Goal: Contribute content: Add original content to the website for others to see

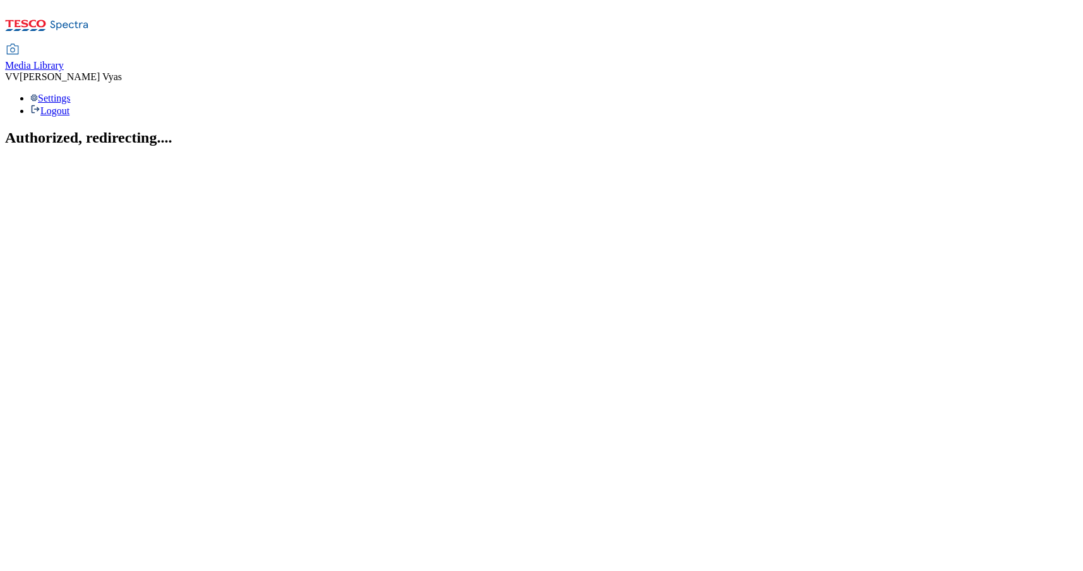
click at [64, 60] on span "Media Library" at bounding box center [34, 65] width 59 height 11
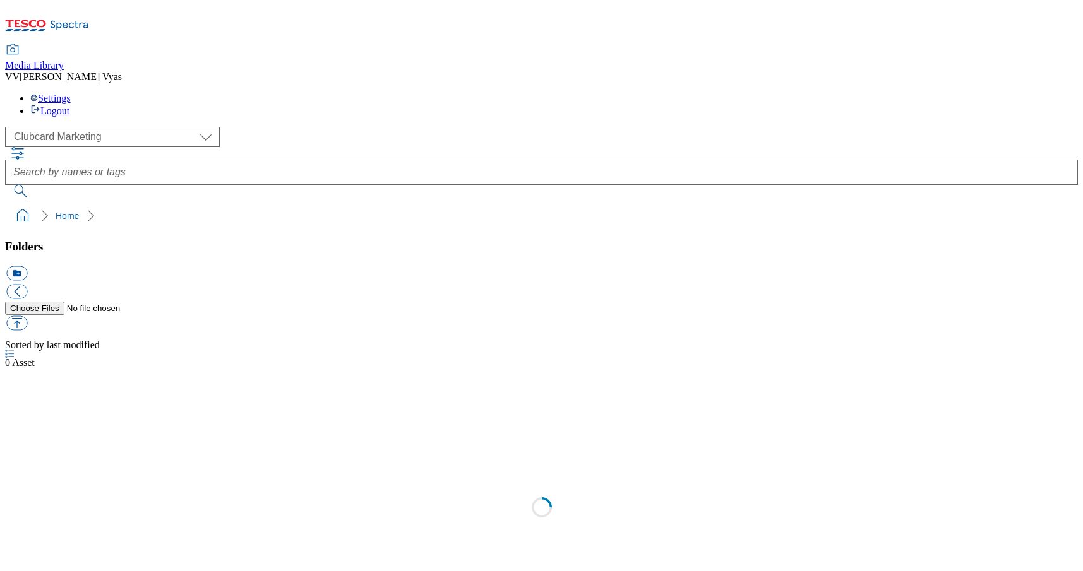
scroll to position [1, 0]
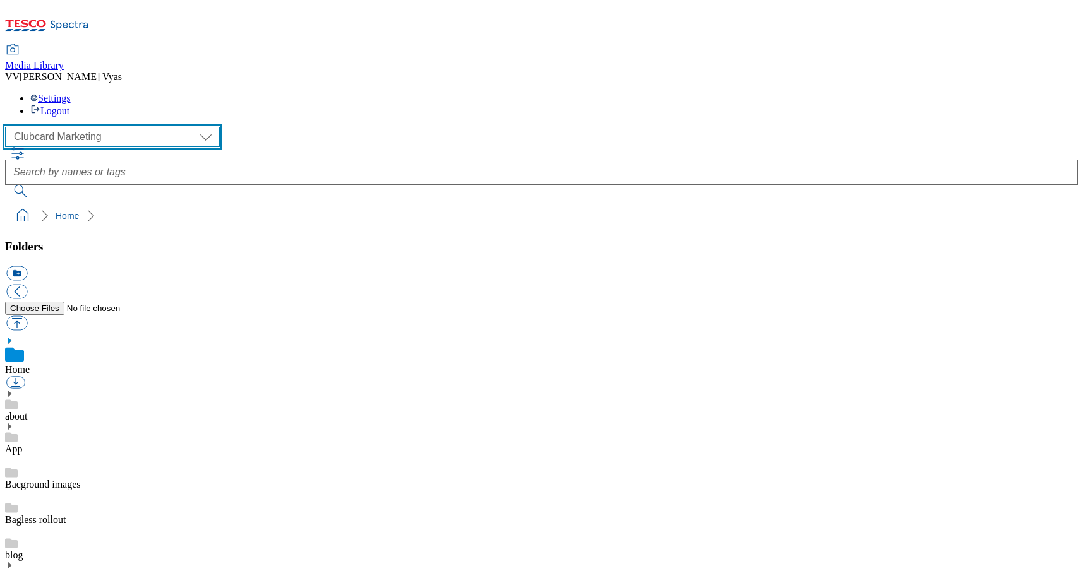
select select "flare-ghs-mktg"
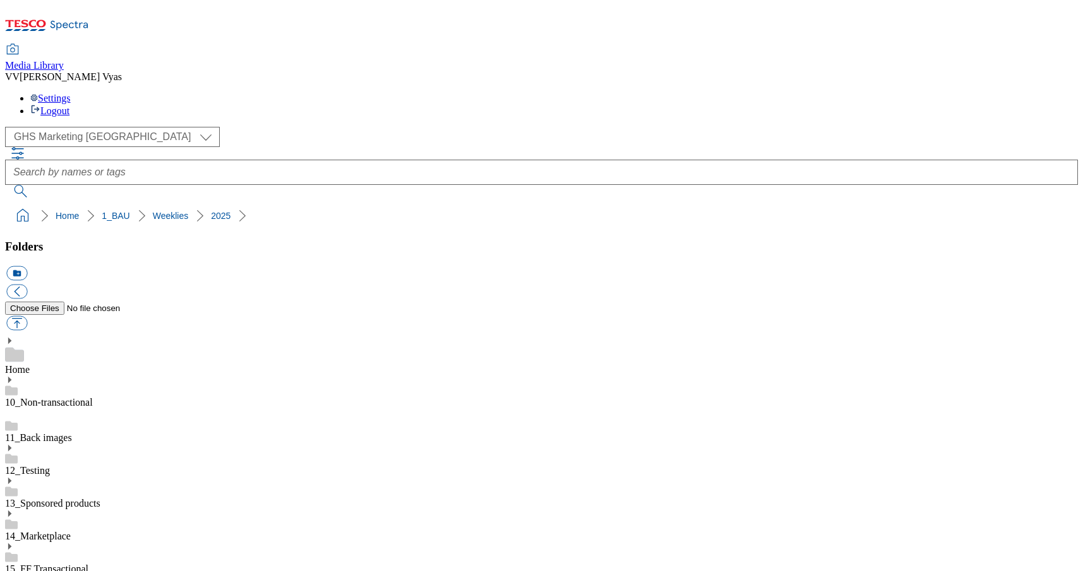
scroll to position [525, 0]
click at [27, 266] on button "icon_new_folder" at bounding box center [16, 273] width 21 height 15
type input "2534"
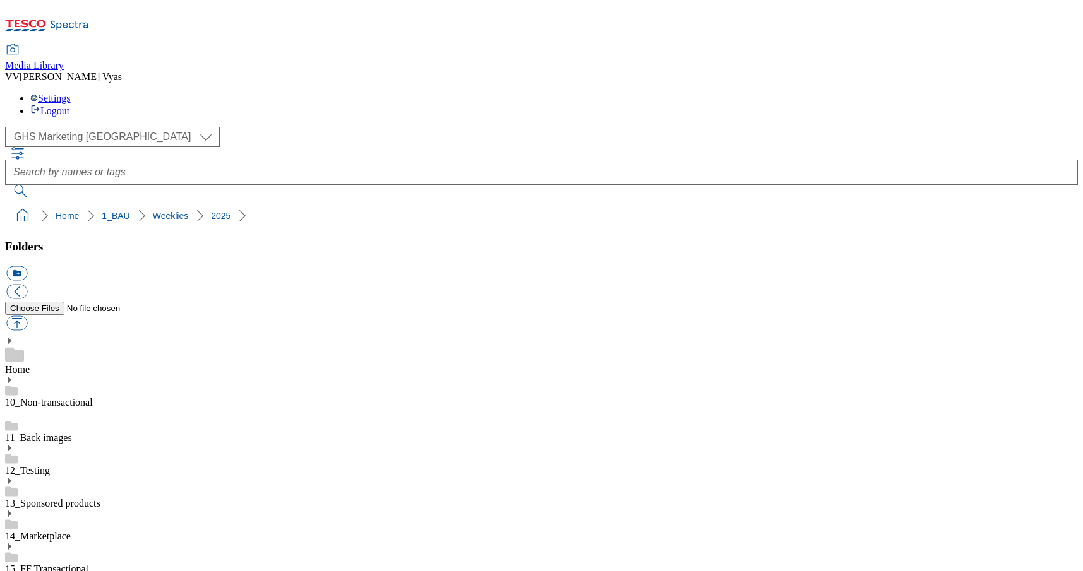
click at [27, 316] on button "button" at bounding box center [16, 323] width 21 height 15
type input "C:\fakepath\2534-GHS-TradeStamp-Wine.jpg"
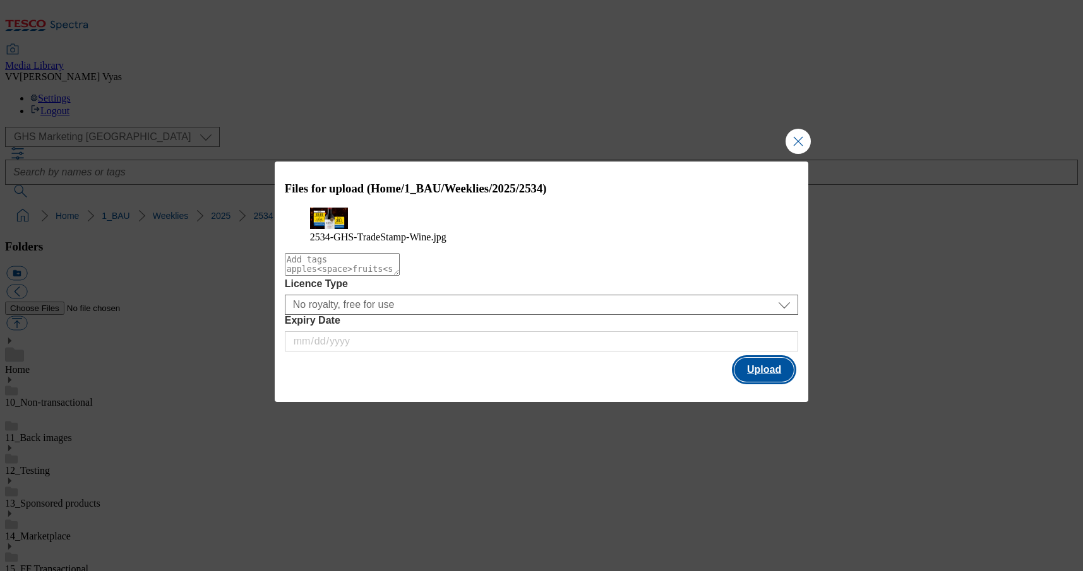
click at [765, 382] on button "Upload" at bounding box center [763, 370] width 59 height 24
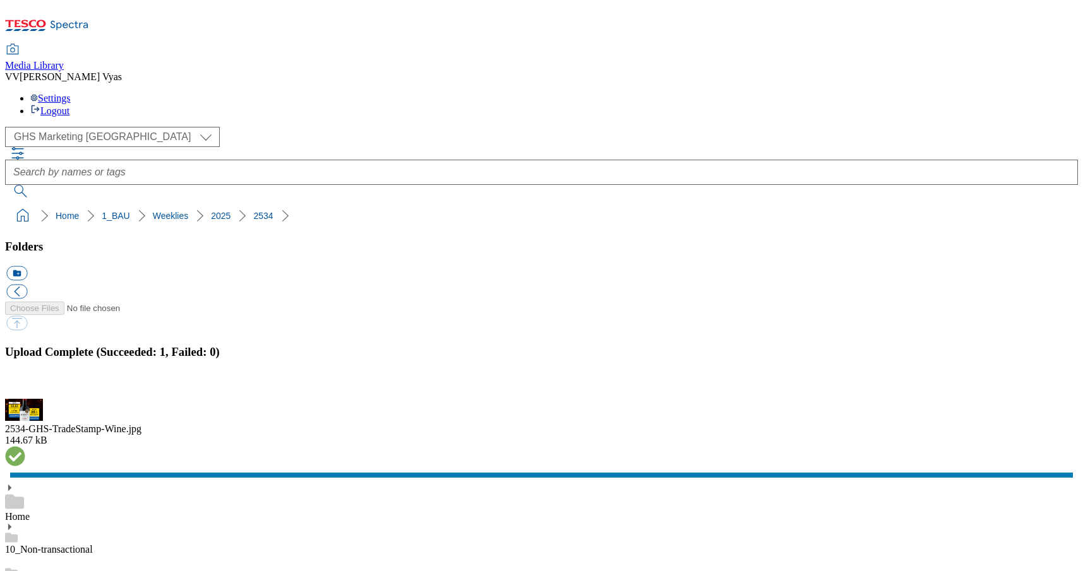
drag, startPoint x: 1068, startPoint y: 302, endPoint x: 703, endPoint y: 362, distance: 370.4
click at [25, 386] on button "button" at bounding box center [15, 392] width 19 height 12
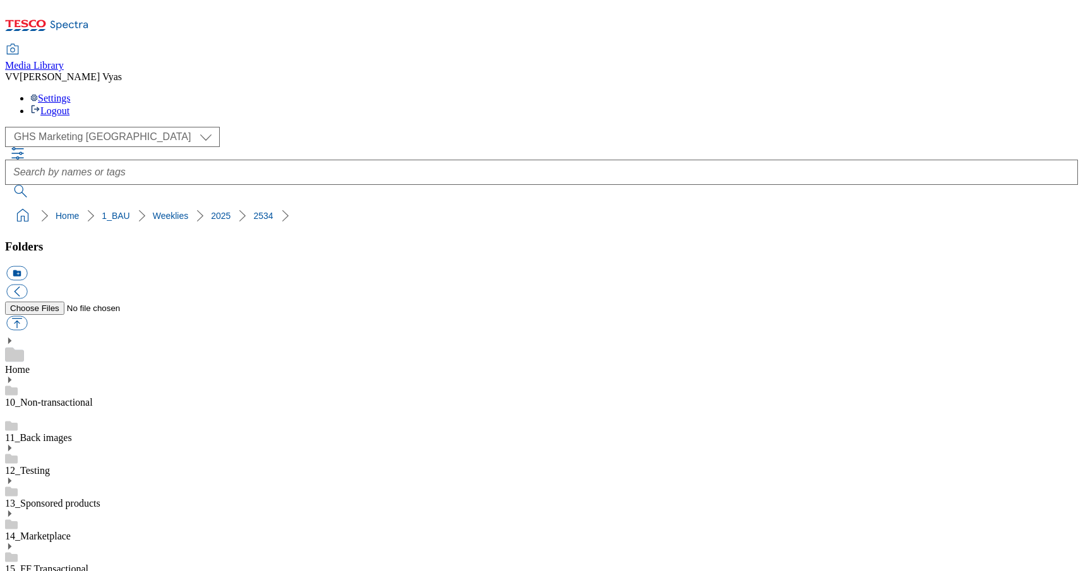
scroll to position [1048, 0]
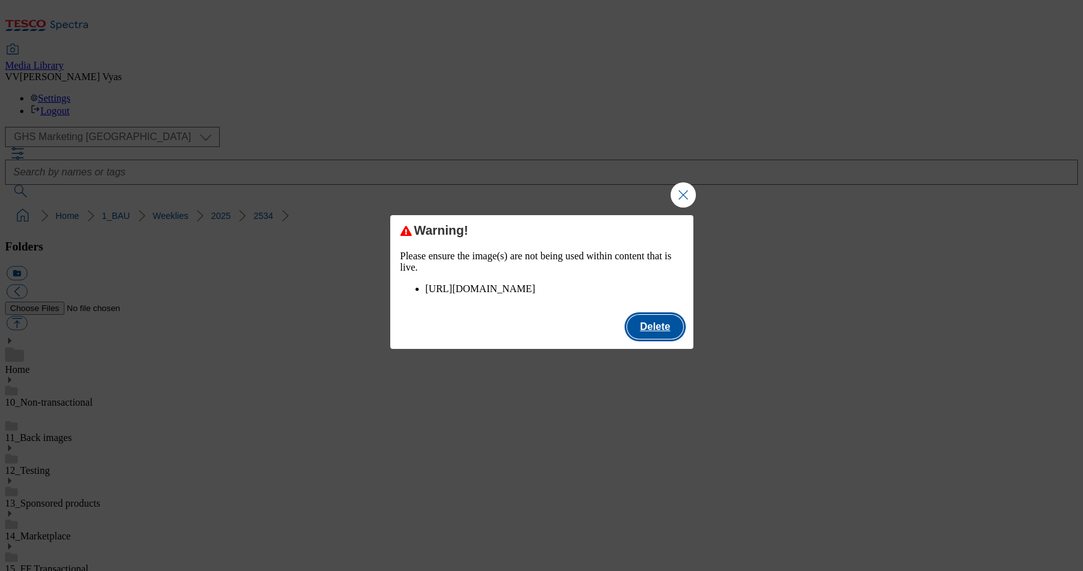
click at [655, 339] on button "Delete" at bounding box center [655, 327] width 56 height 24
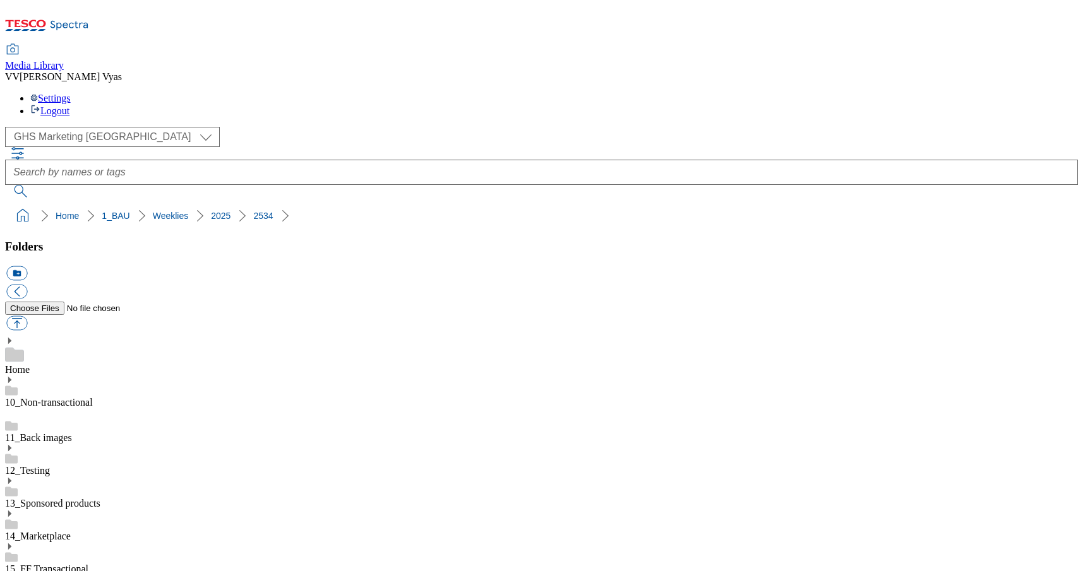
drag, startPoint x: 110, startPoint y: 461, endPoint x: 107, endPoint y: 474, distance: 13.6
click at [27, 266] on button "icon_new_folder" at bounding box center [16, 273] width 21 height 15
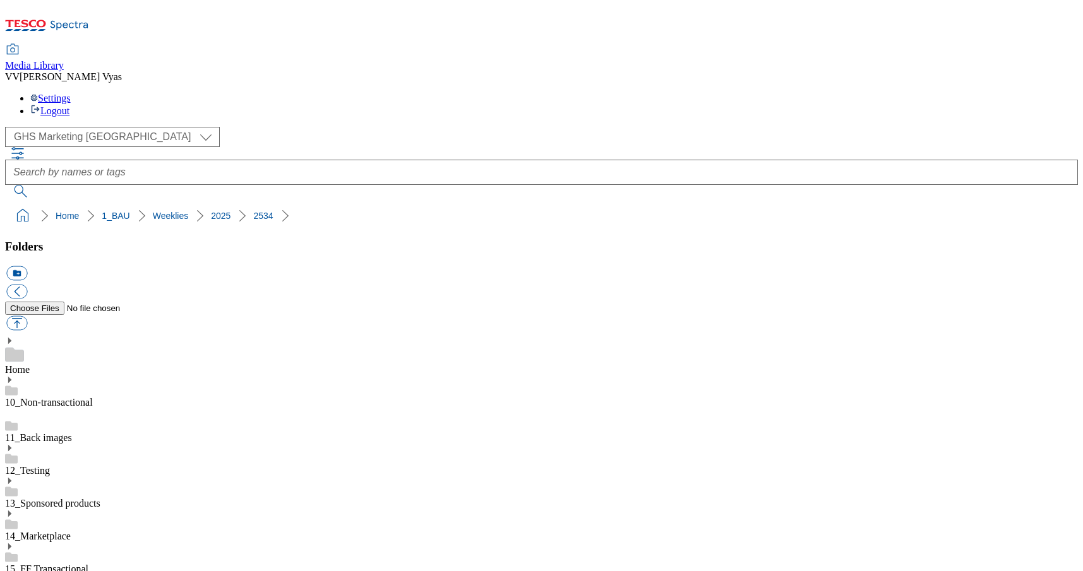
type input "Homepage"
click at [27, 316] on button "button" at bounding box center [16, 323] width 21 height 15
type input "C:\fakepath\2534-GHS-TradeStamp-Wine.jpg"
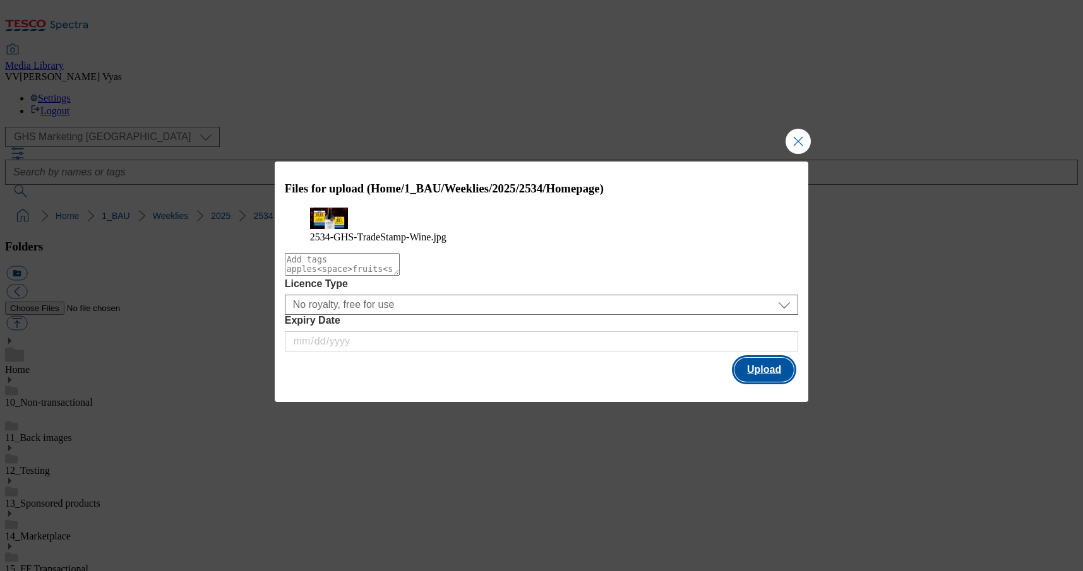
click at [770, 382] on button "Upload" at bounding box center [763, 370] width 59 height 24
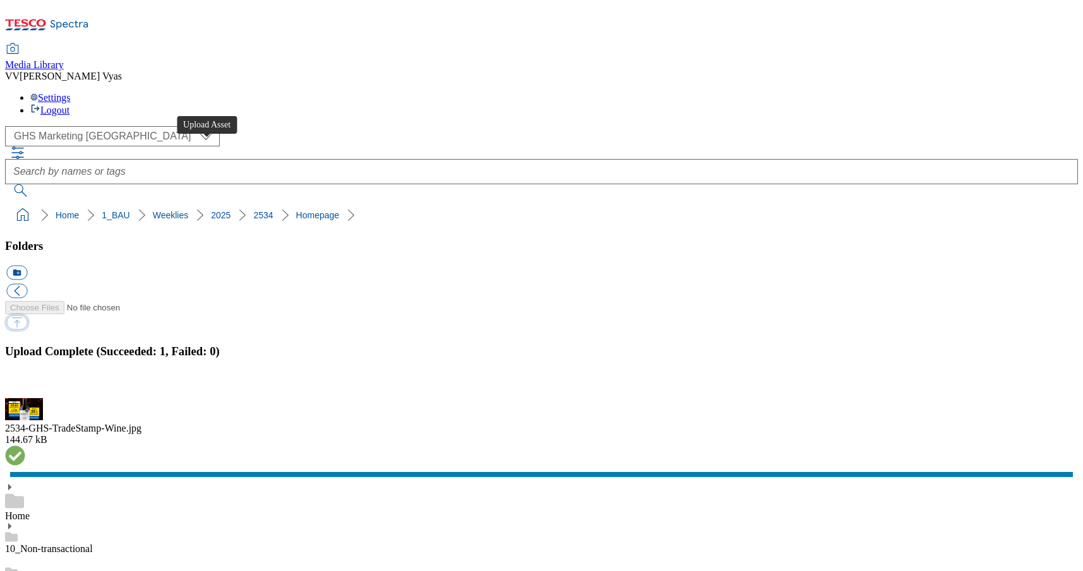
scroll to position [0, 0]
click at [25, 386] on button "button" at bounding box center [15, 392] width 19 height 12
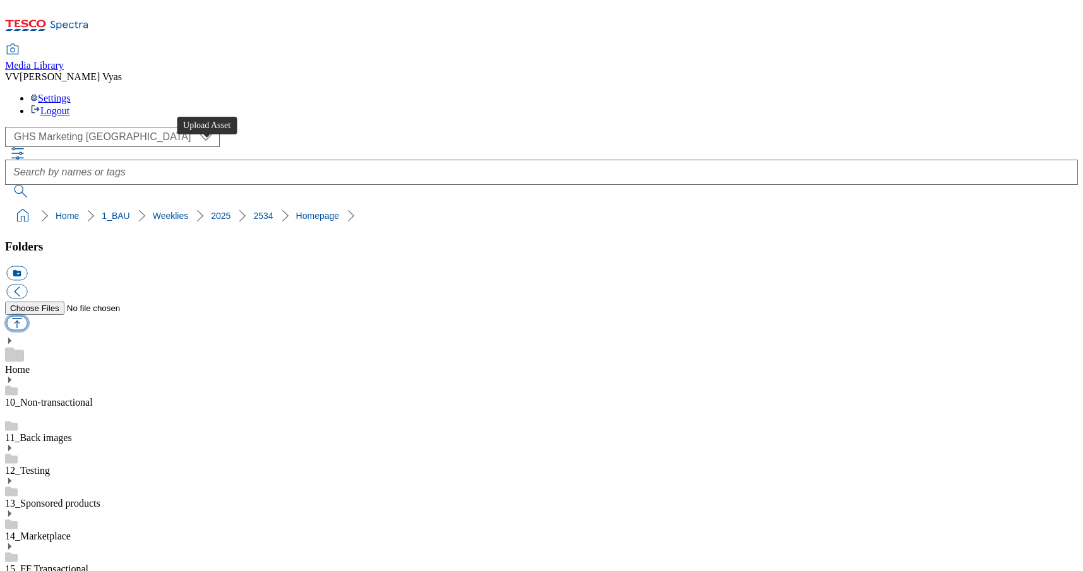
scroll to position [0, 1]
click at [27, 316] on button "button" at bounding box center [16, 323] width 21 height 15
type input "C:\fakepath\2534-GHS-TradeStamp-[PERSON_NAME].jpg"
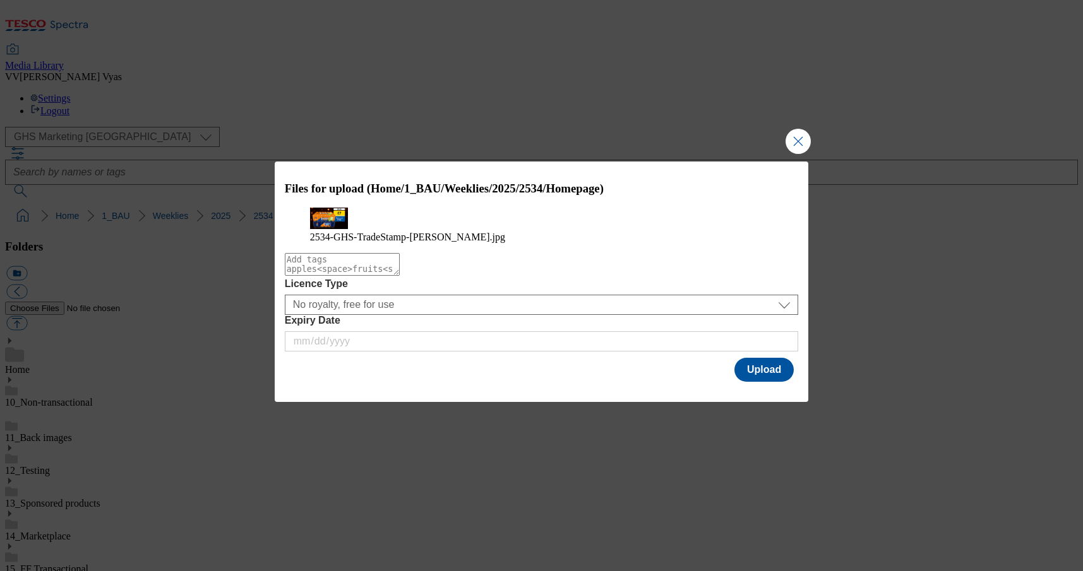
scroll to position [0, 0]
click at [761, 382] on button "Upload" at bounding box center [763, 370] width 59 height 24
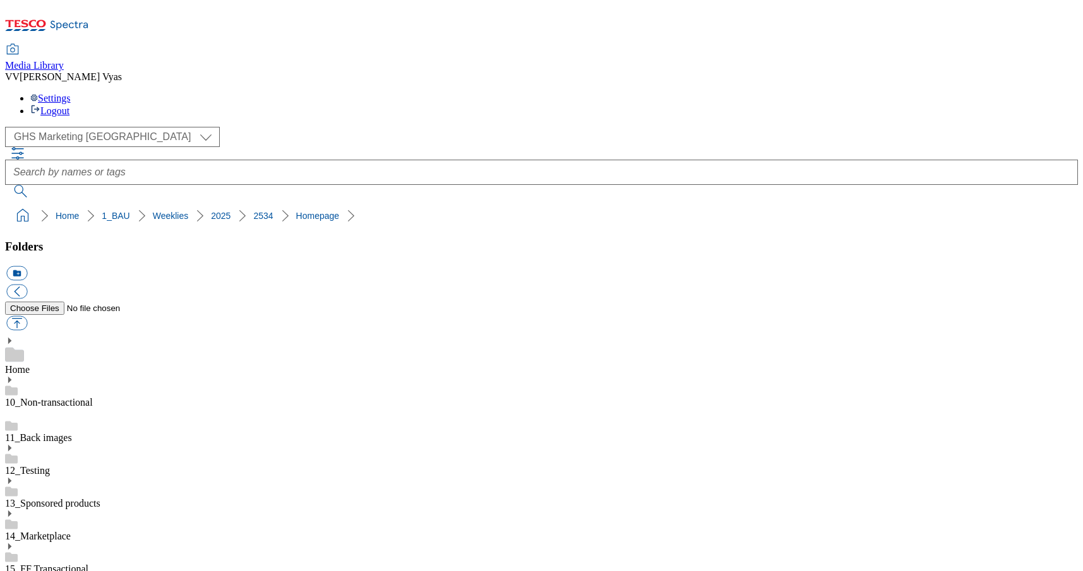
scroll to position [1043, 0]
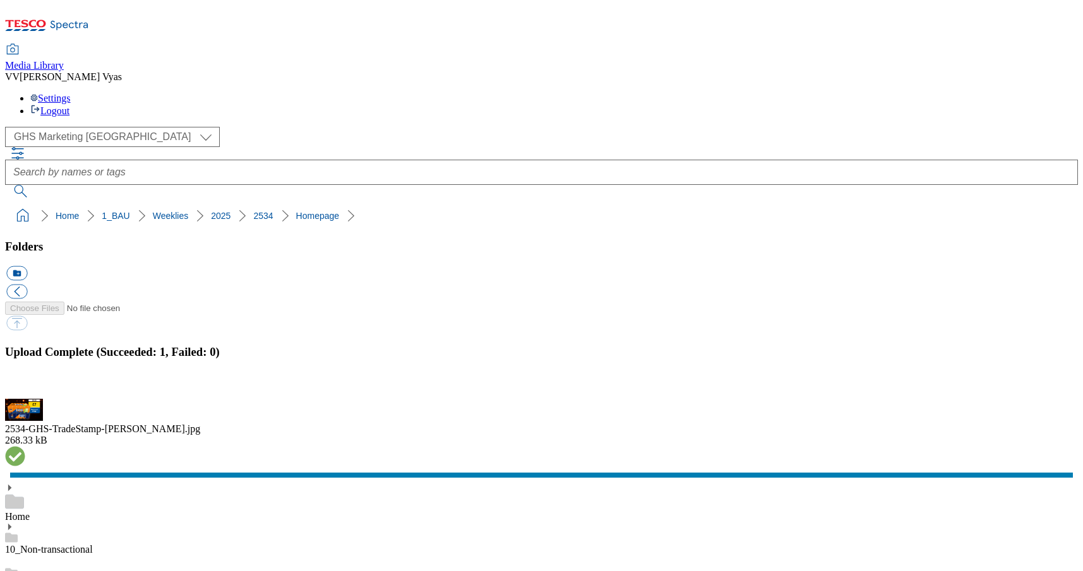
click at [25, 385] on button "button" at bounding box center [15, 391] width 19 height 12
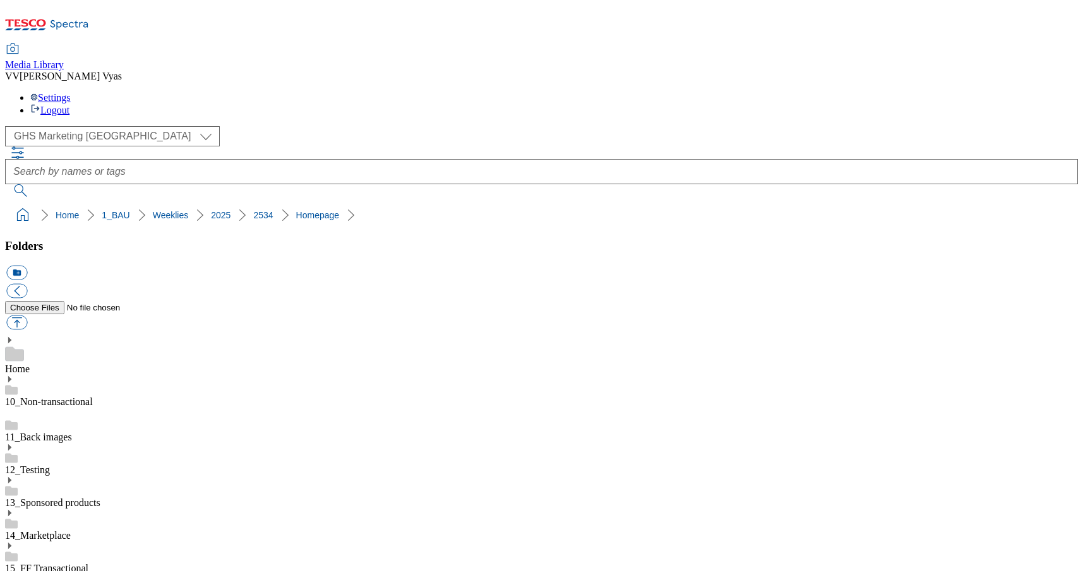
scroll to position [0, 0]
drag, startPoint x: 317, startPoint y: 122, endPoint x: 168, endPoint y: 121, distance: 149.0
click at [166, 204] on ol "Home 1_BAU Weeklies 2025 2534 Homepage" at bounding box center [545, 216] width 1065 height 24
click at [311, 204] on ol "Home 1_BAU Weeklies 2025 2534 Homepage" at bounding box center [545, 216] width 1065 height 24
drag, startPoint x: 319, startPoint y: 121, endPoint x: 9, endPoint y: 119, distance: 310.6
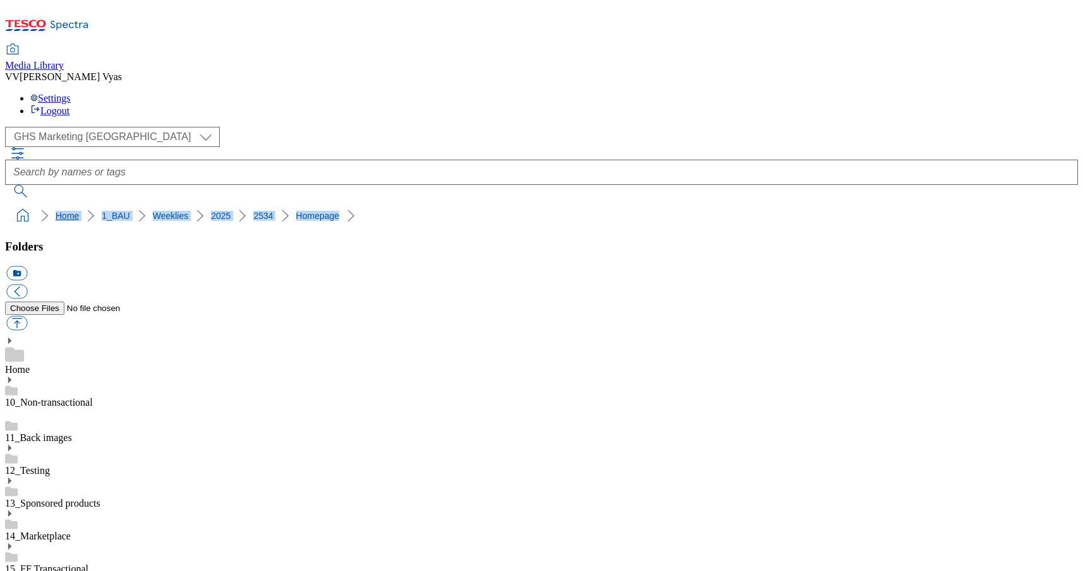
click at [13, 204] on ol "Home 1_BAU Weeklies 2025 2534 Homepage" at bounding box center [545, 216] width 1065 height 24
copy ol "Home 1_BAU Weeklies 2025 2534 Homepage"
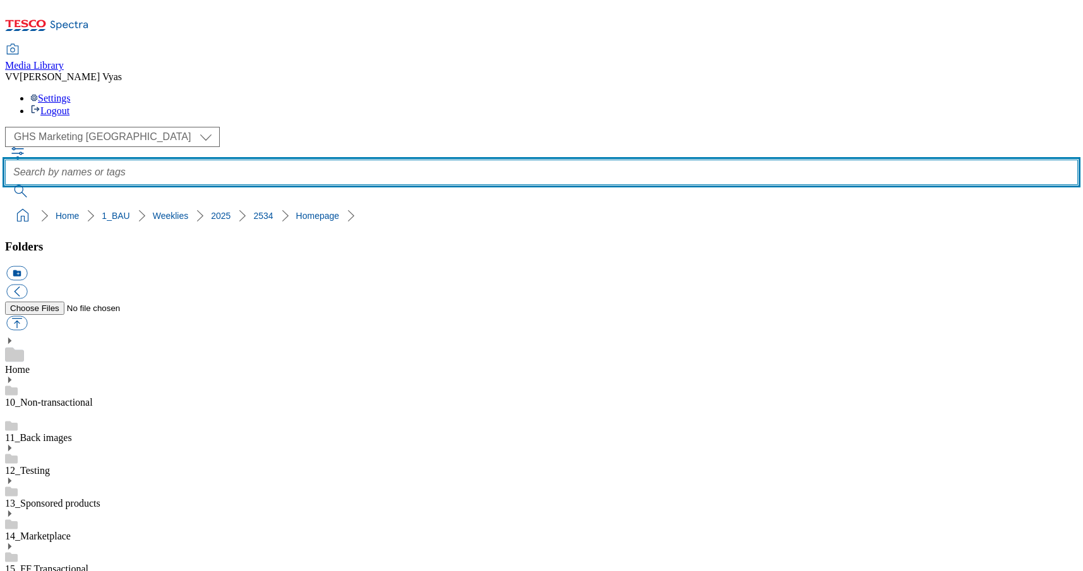
click at [556, 160] on input "text" at bounding box center [541, 172] width 1073 height 25
type input "chicken goujons"
click at [38, 185] on button "submit" at bounding box center [21, 191] width 33 height 13
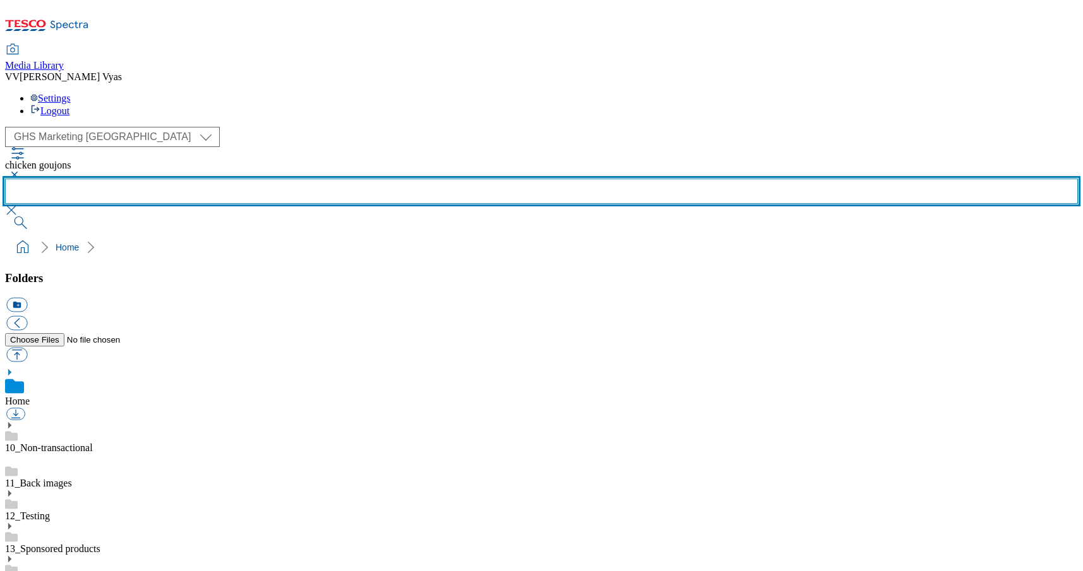
scroll to position [1, 0]
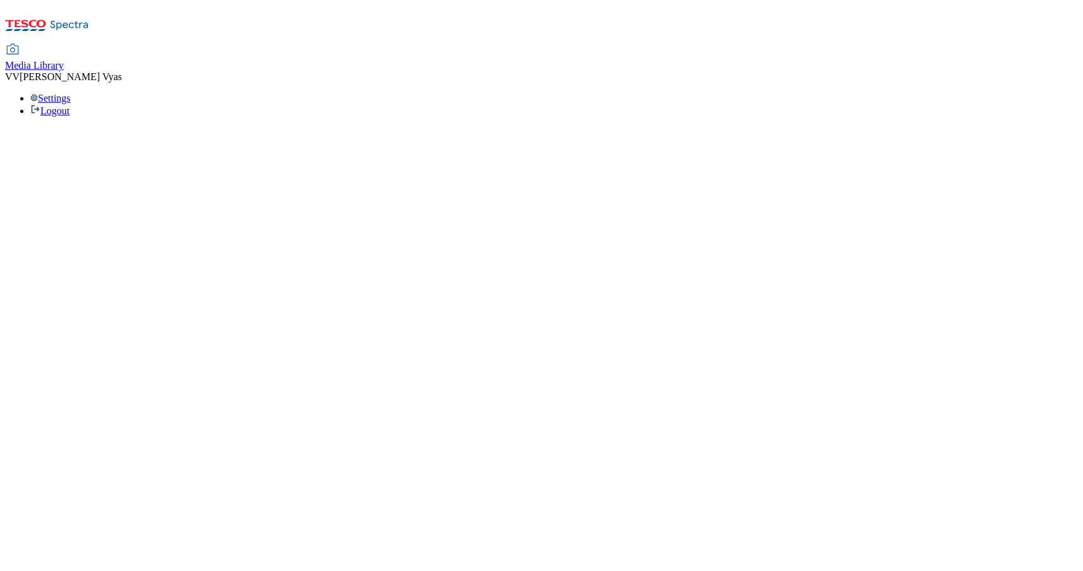
select select "flare-ghs-mktg"
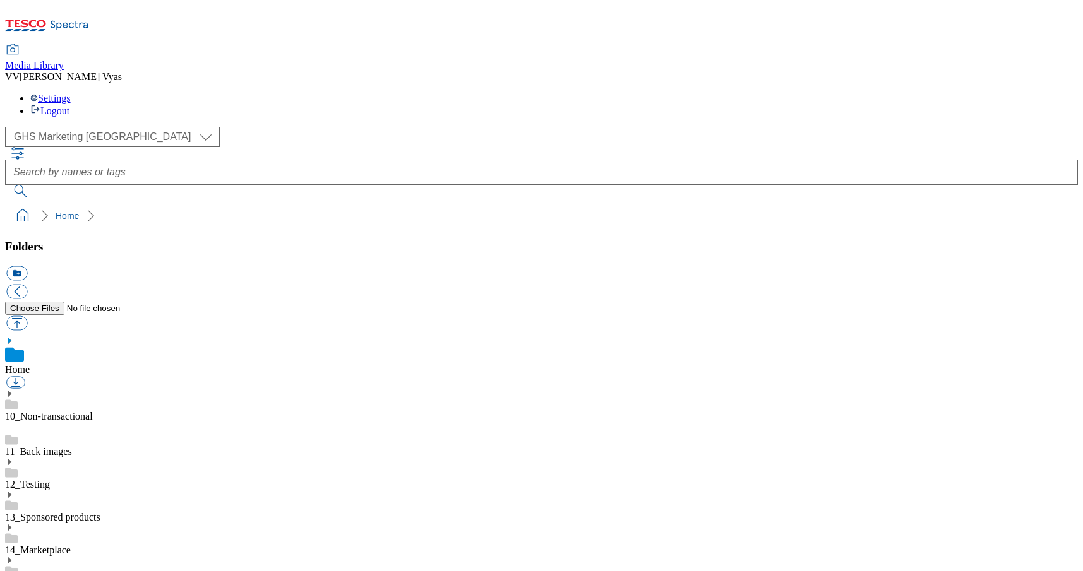
scroll to position [1, 0]
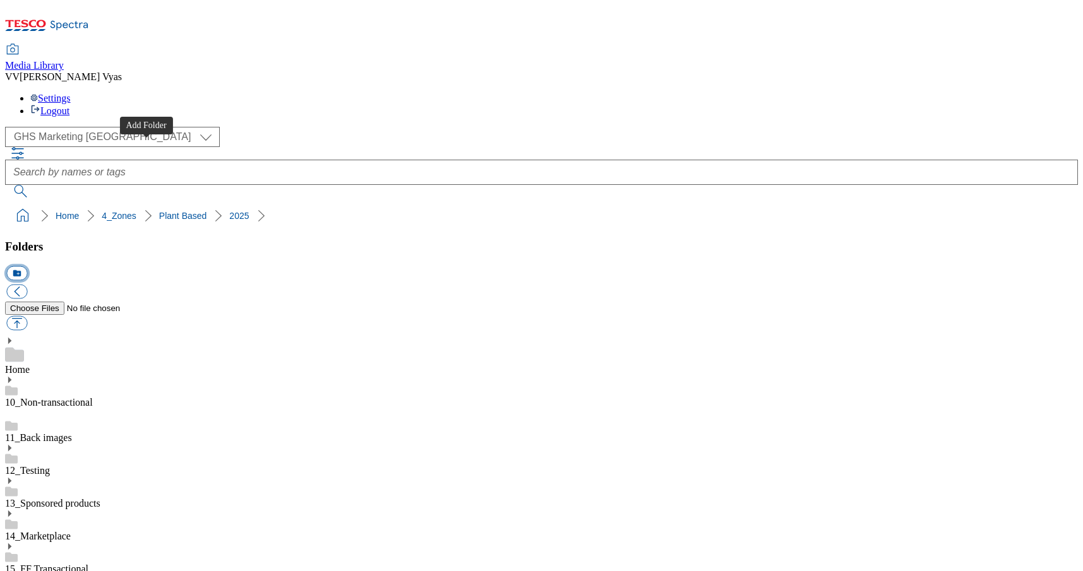
click at [27, 266] on button "icon_new_folder" at bounding box center [16, 273] width 21 height 15
type input "2534"
click at [27, 316] on button "button" at bounding box center [16, 323] width 21 height 15
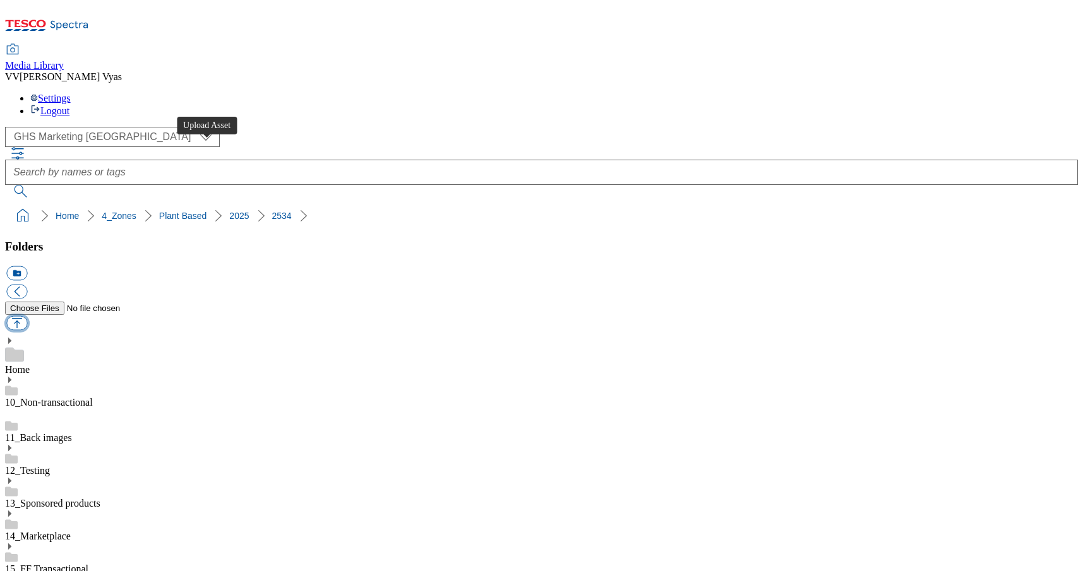
type input "C:\fakepath\2534-GHS-BLthumb-Chilled Meat.jpg"
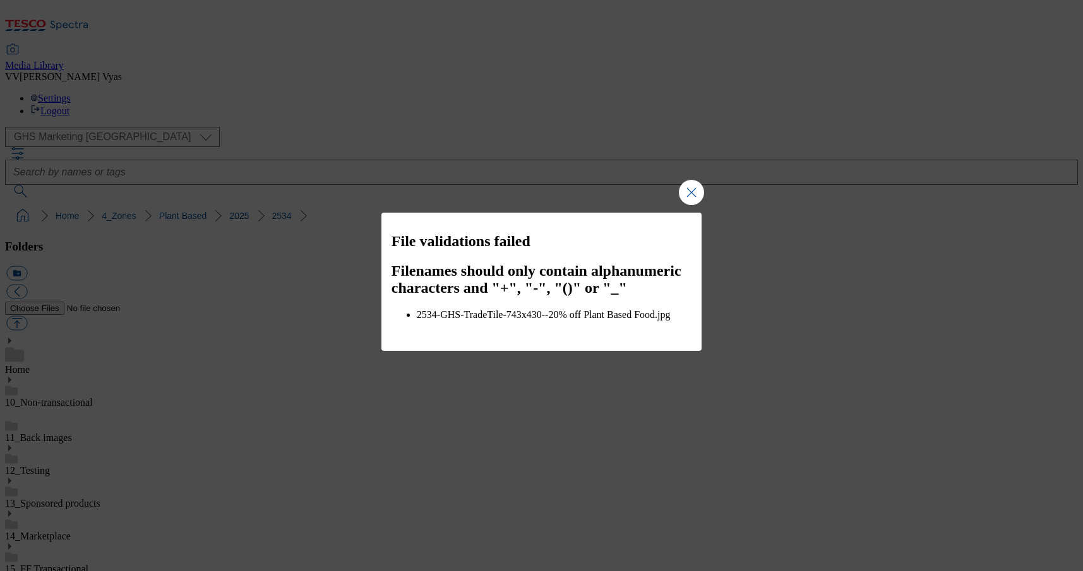
drag, startPoint x: 685, startPoint y: 192, endPoint x: 717, endPoint y: 201, distance: 33.4
click at [685, 192] on button "Close Modal" at bounding box center [691, 192] width 25 height 25
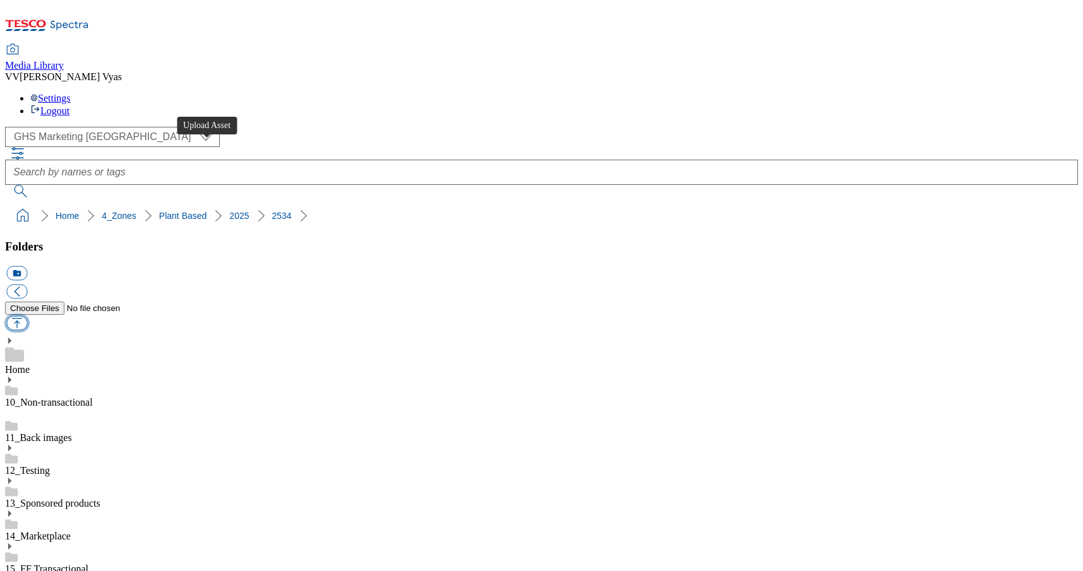
click at [27, 316] on button "button" at bounding box center [16, 323] width 21 height 15
type input "C:\fakepath\2534-GHS-BLthumb-Chilled Meat.jpg"
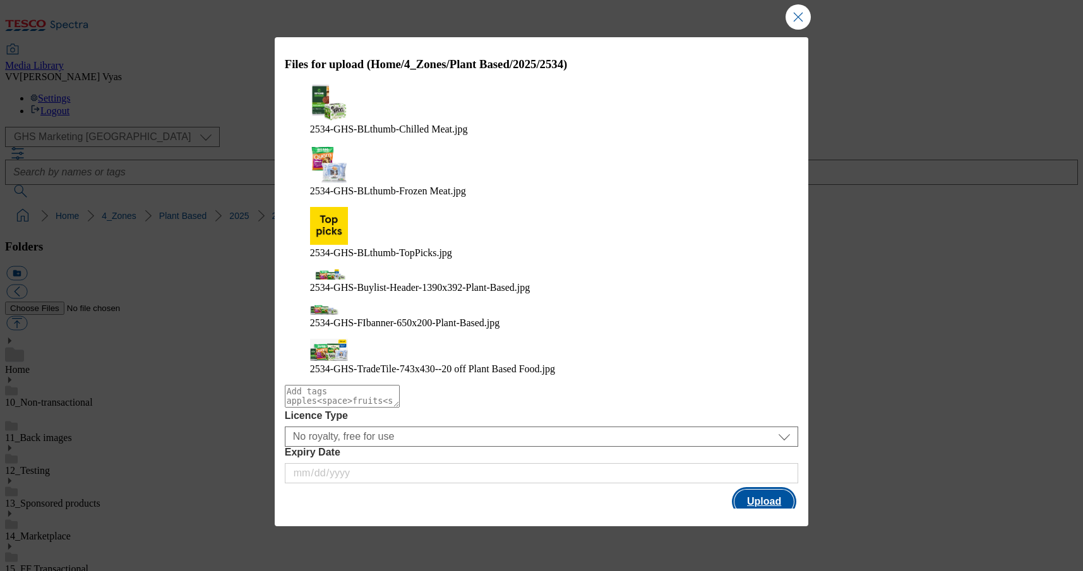
click at [758, 490] on button "Upload" at bounding box center [763, 502] width 59 height 24
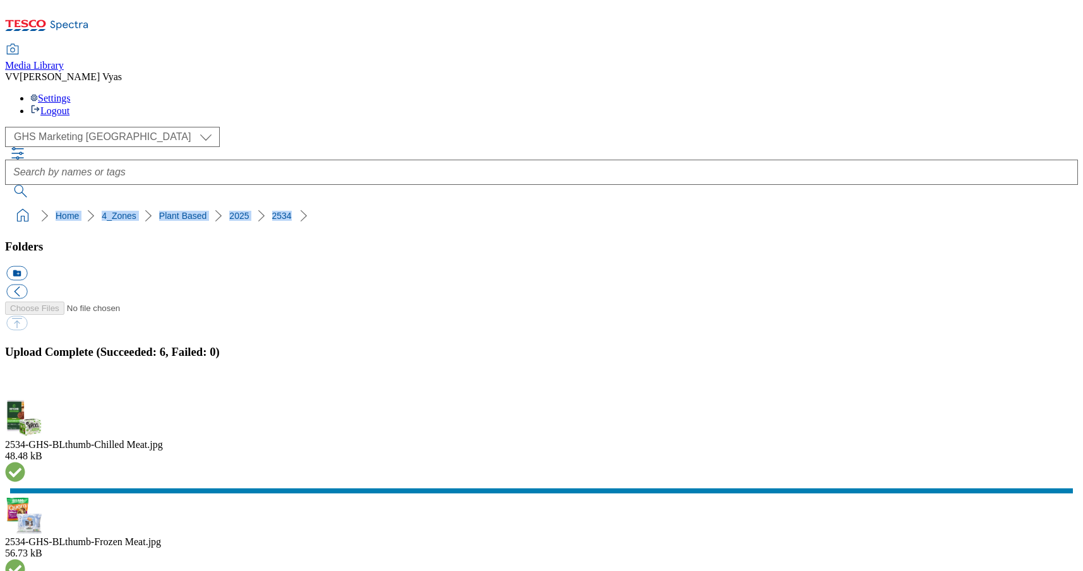
drag, startPoint x: 281, startPoint y: 120, endPoint x: 379, endPoint y: 116, distance: 97.9
click at [5, 204] on nav "Home 4_Zones Plant Based 2025 2534" at bounding box center [541, 216] width 1073 height 24
copy ol "Home 4_Zones Plant Based 2025 2534"
